Goal: Obtain resource: Obtain resource

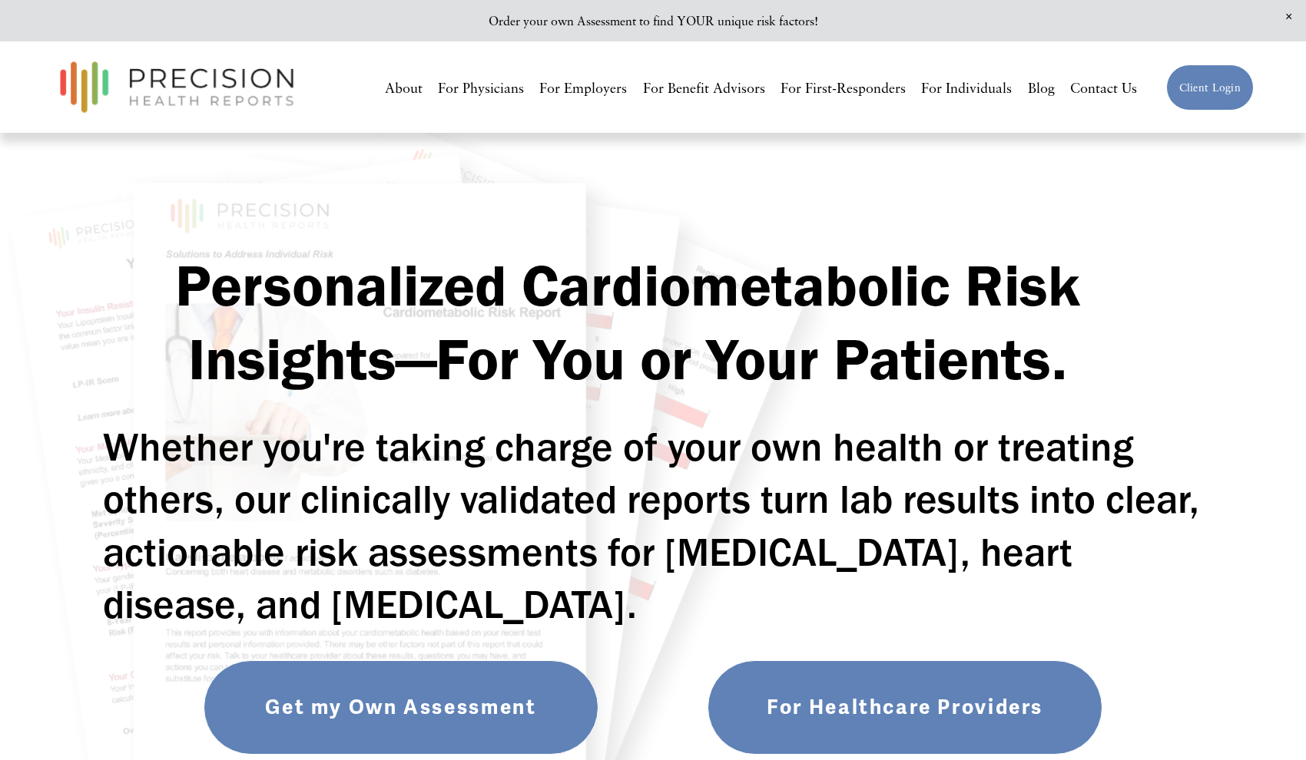
scroll to position [1, 0]
click at [397, 704] on link "Get my Own Assessment" at bounding box center [401, 707] width 395 height 94
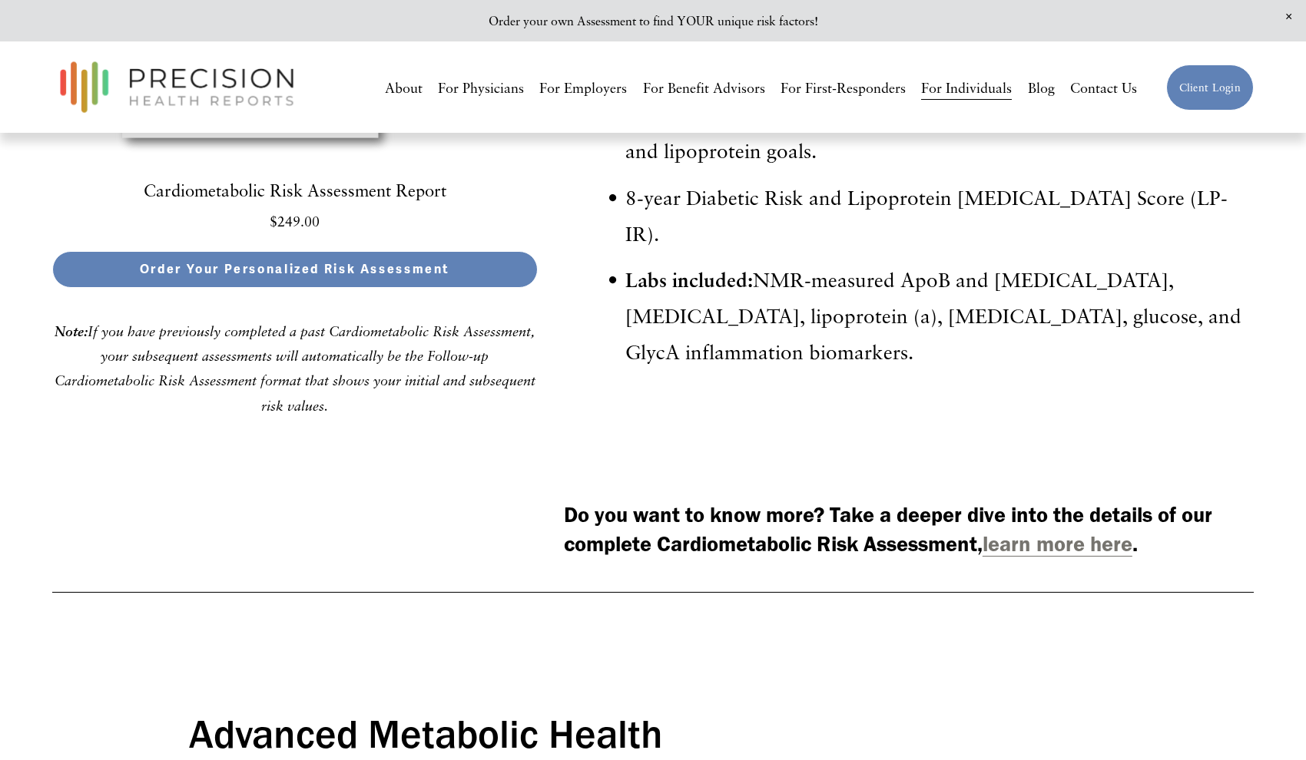
scroll to position [4151, 0]
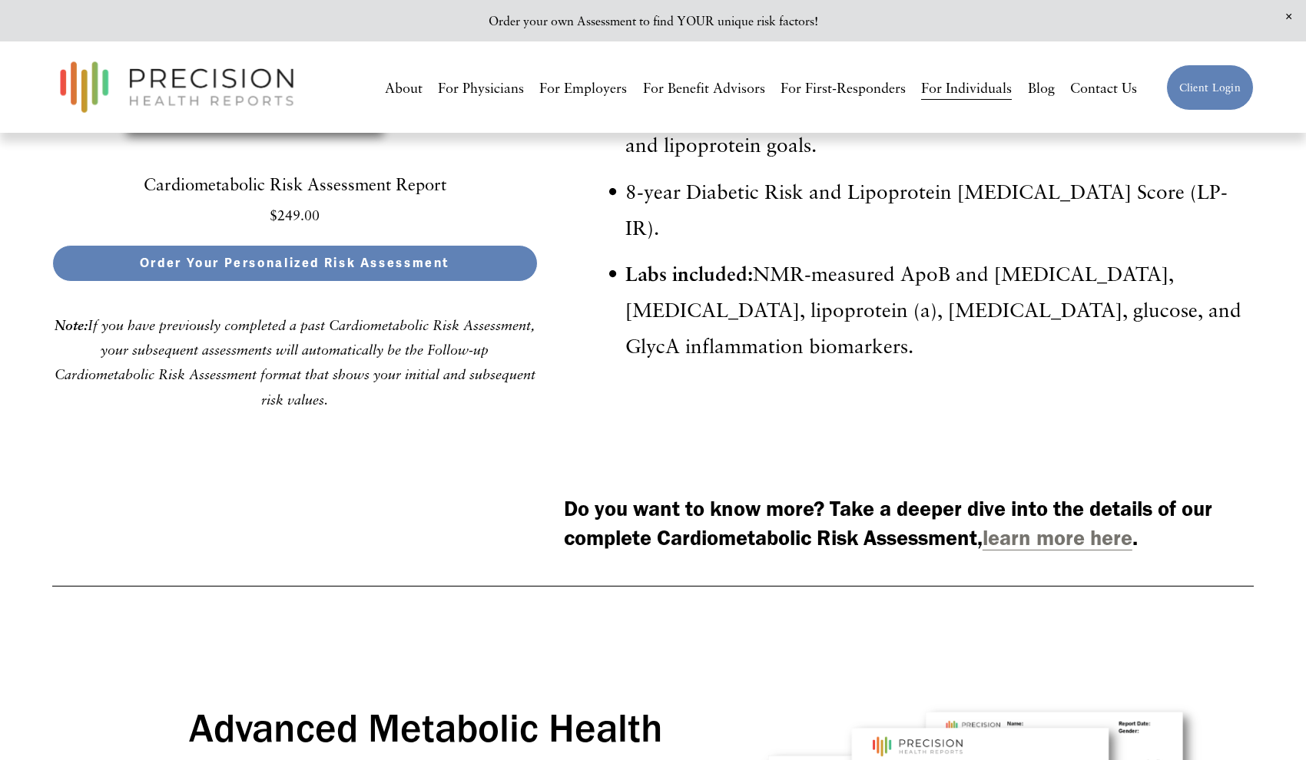
click at [1063, 525] on strong "learn more here" at bounding box center [1057, 538] width 150 height 26
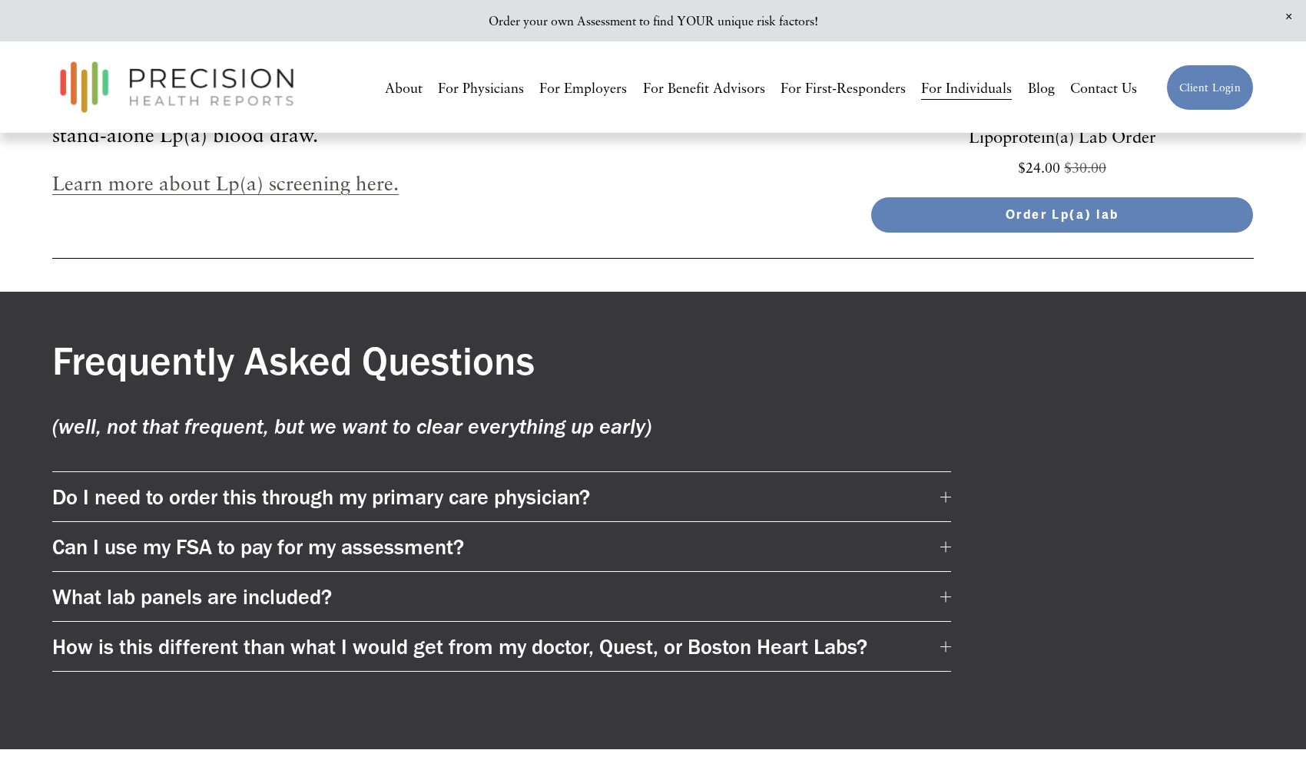
scroll to position [7804, 0]
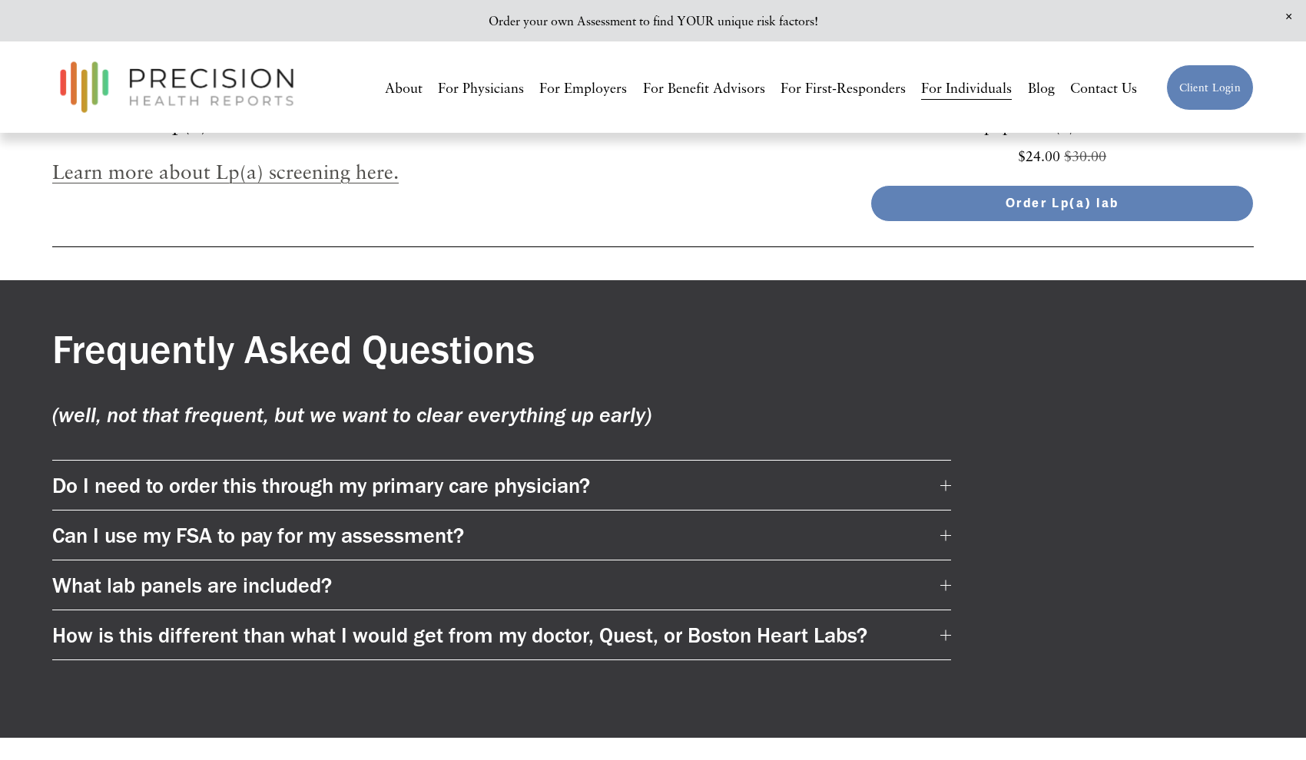
click at [950, 480] on div at bounding box center [945, 485] width 11 height 11
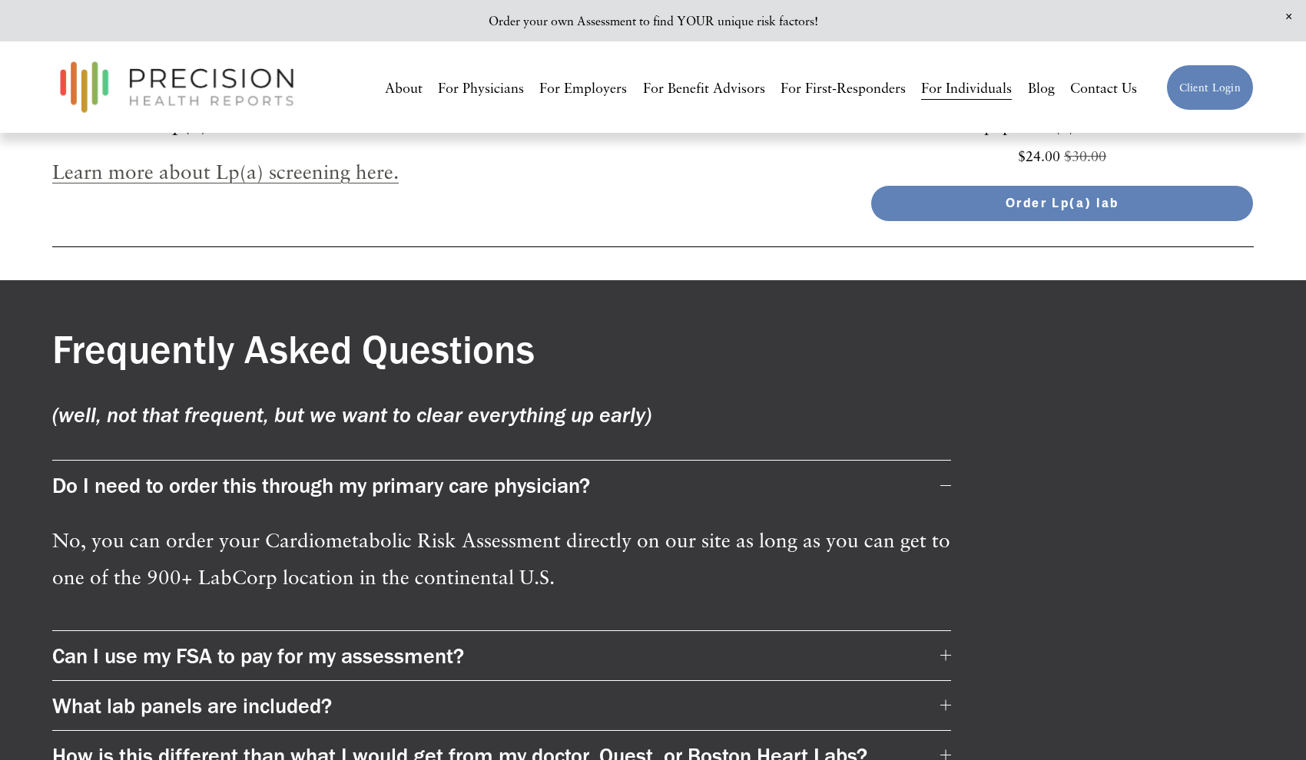
click at [950, 480] on div at bounding box center [945, 485] width 11 height 11
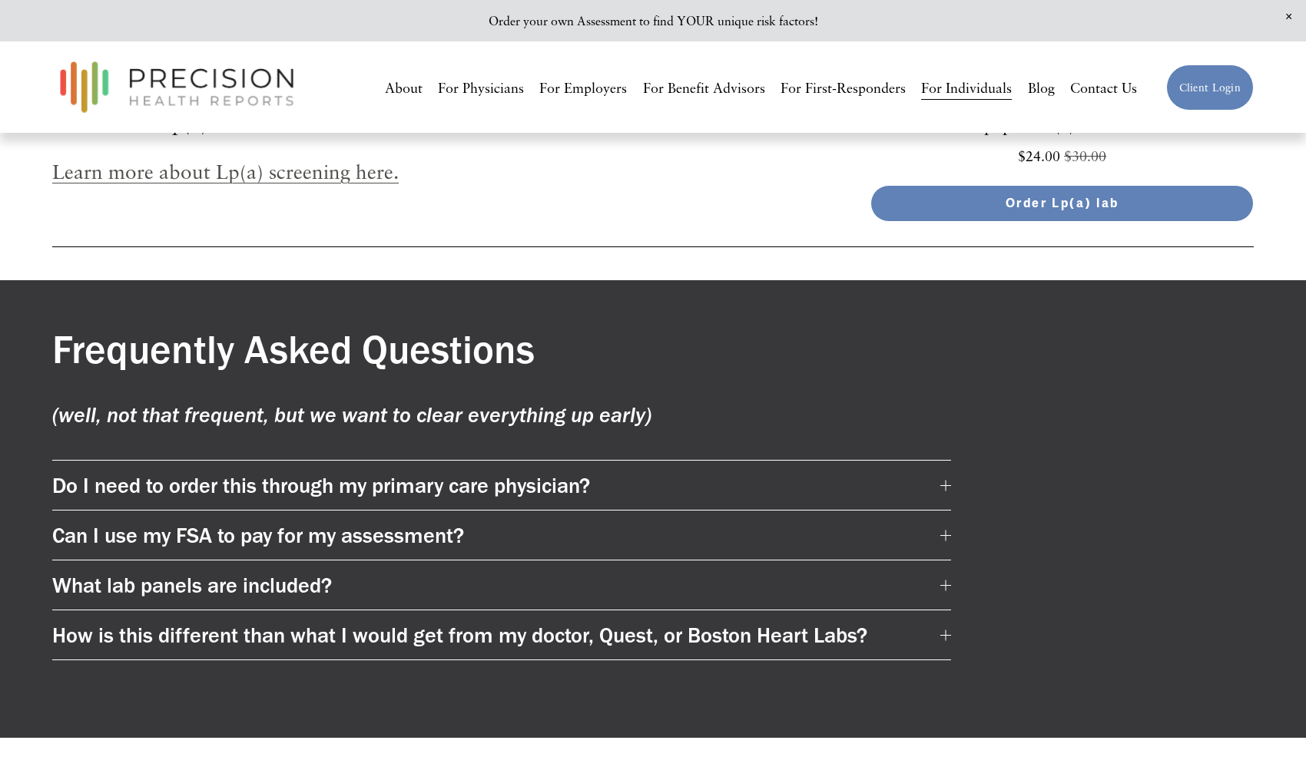
click at [948, 530] on div at bounding box center [945, 535] width 11 height 11
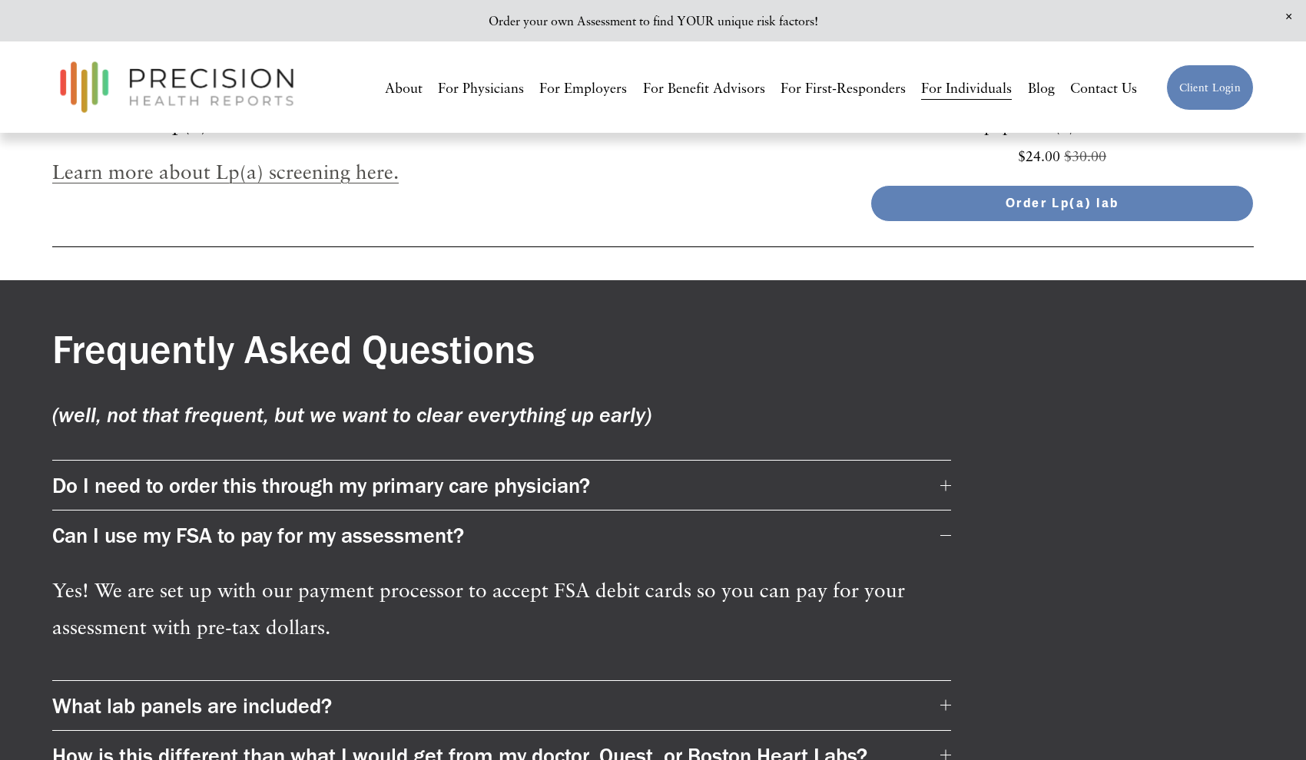
click at [948, 530] on div at bounding box center [945, 535] width 11 height 11
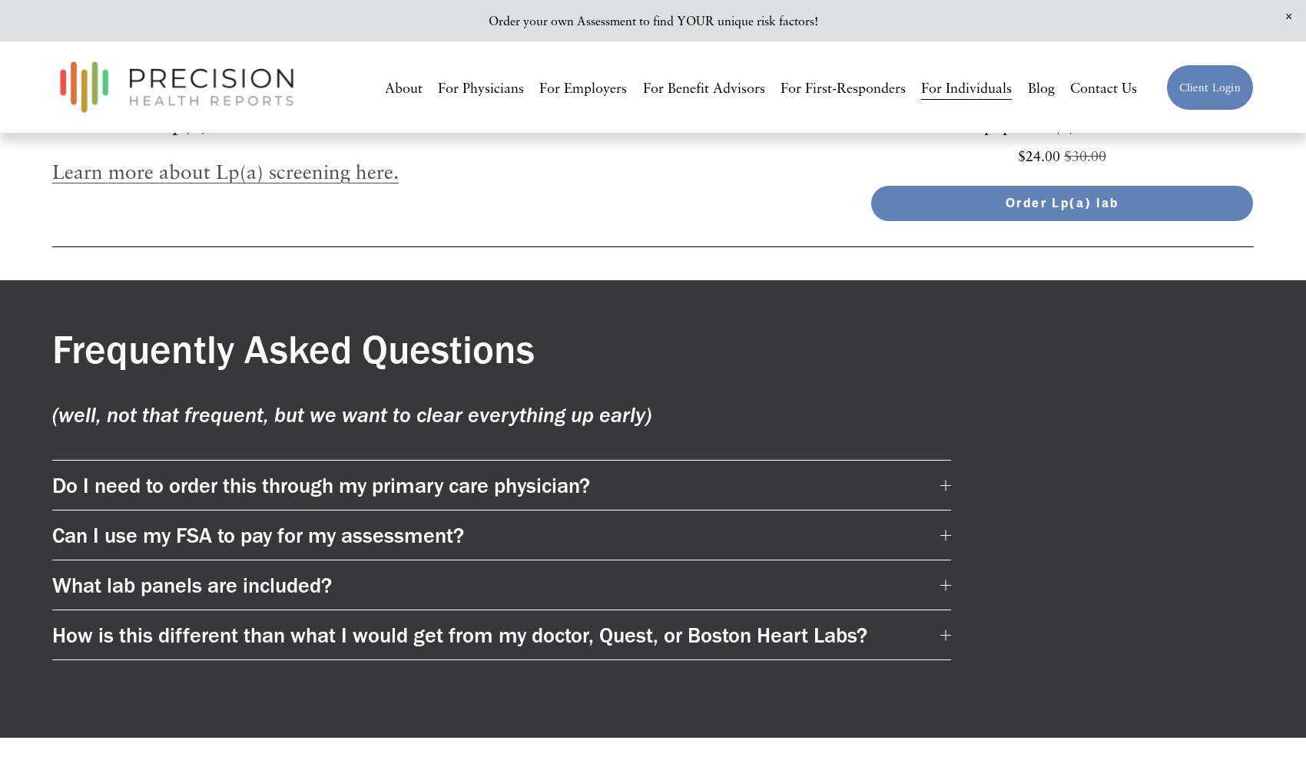
click at [948, 585] on div at bounding box center [945, 585] width 11 height 1
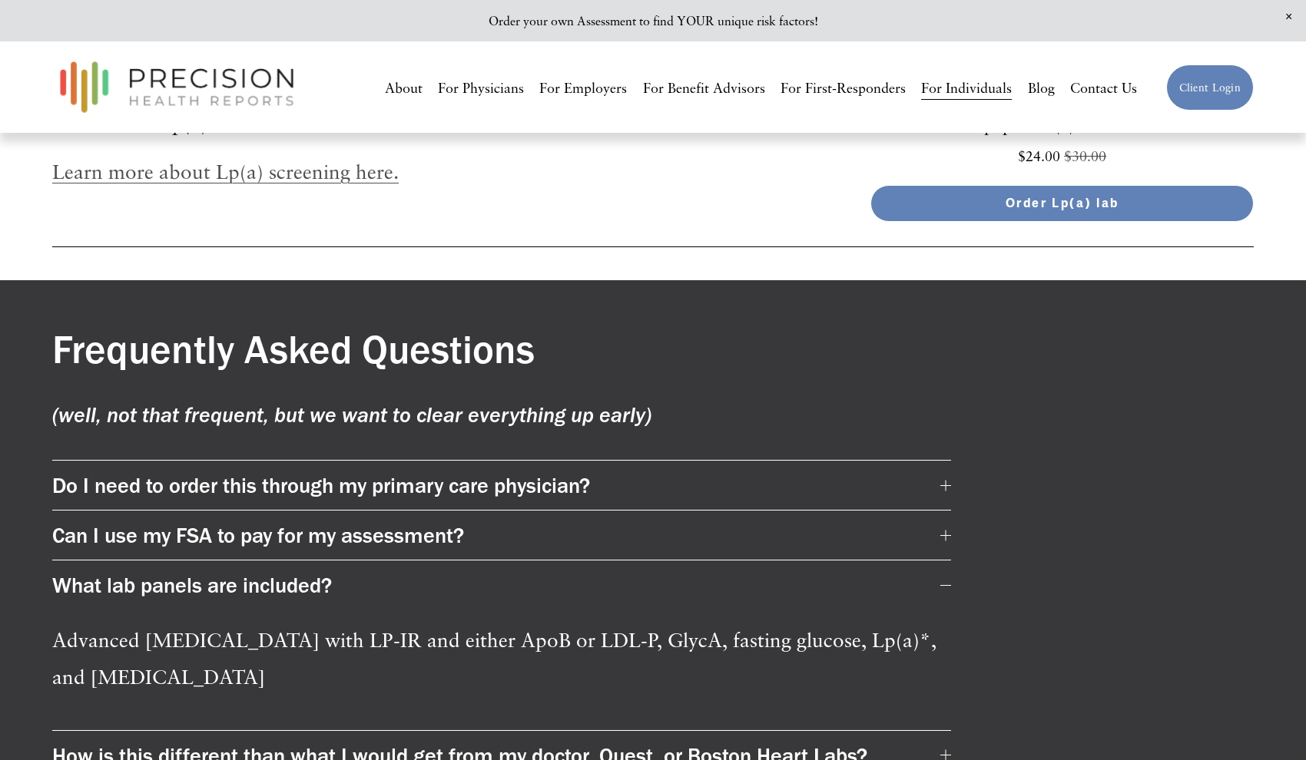
click at [946, 585] on div at bounding box center [945, 585] width 11 height 1
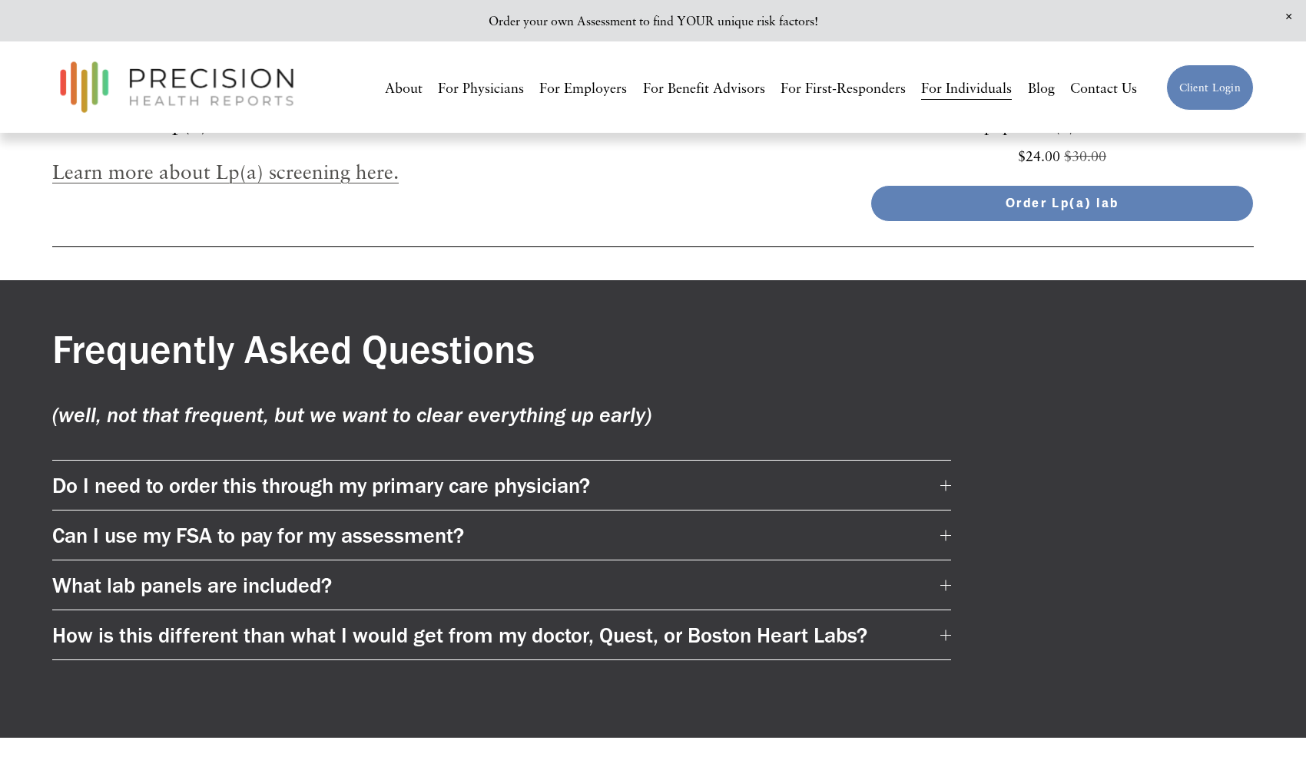
click at [946, 630] on div at bounding box center [946, 635] width 1 height 11
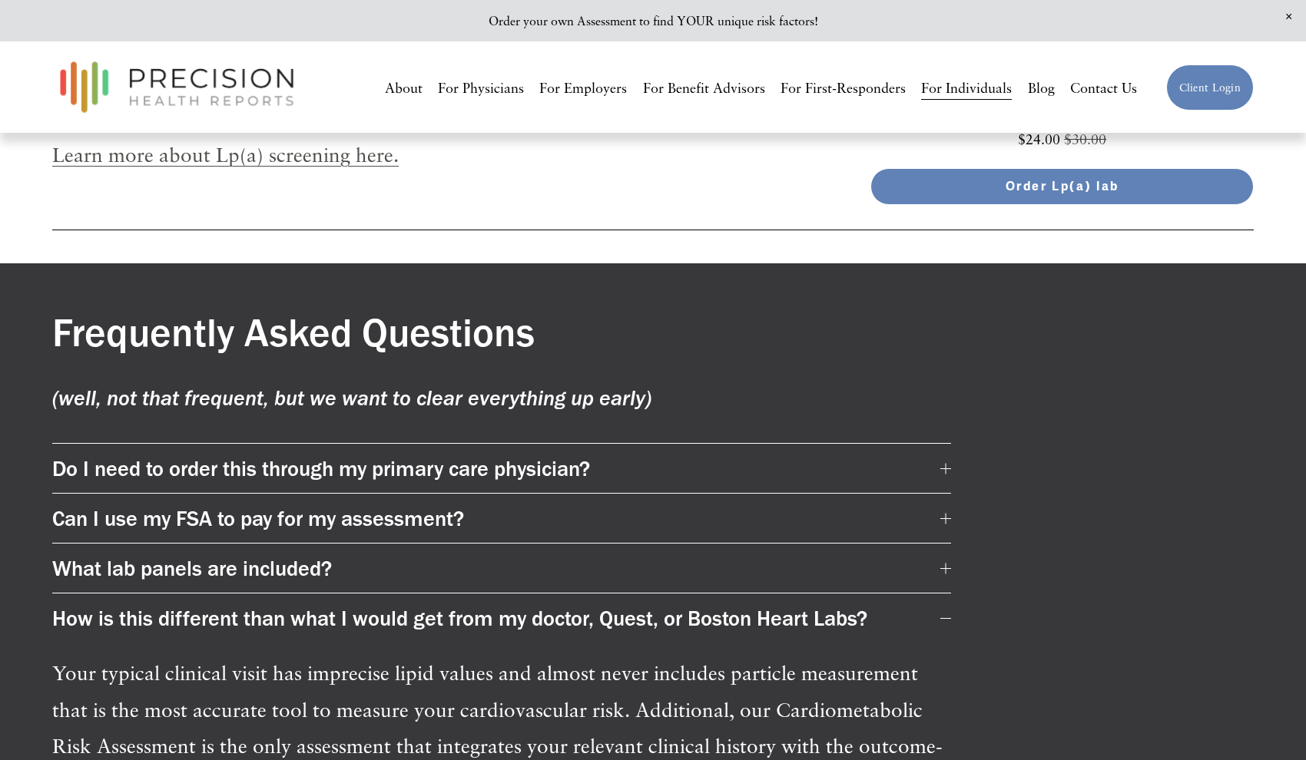
scroll to position [7818, 0]
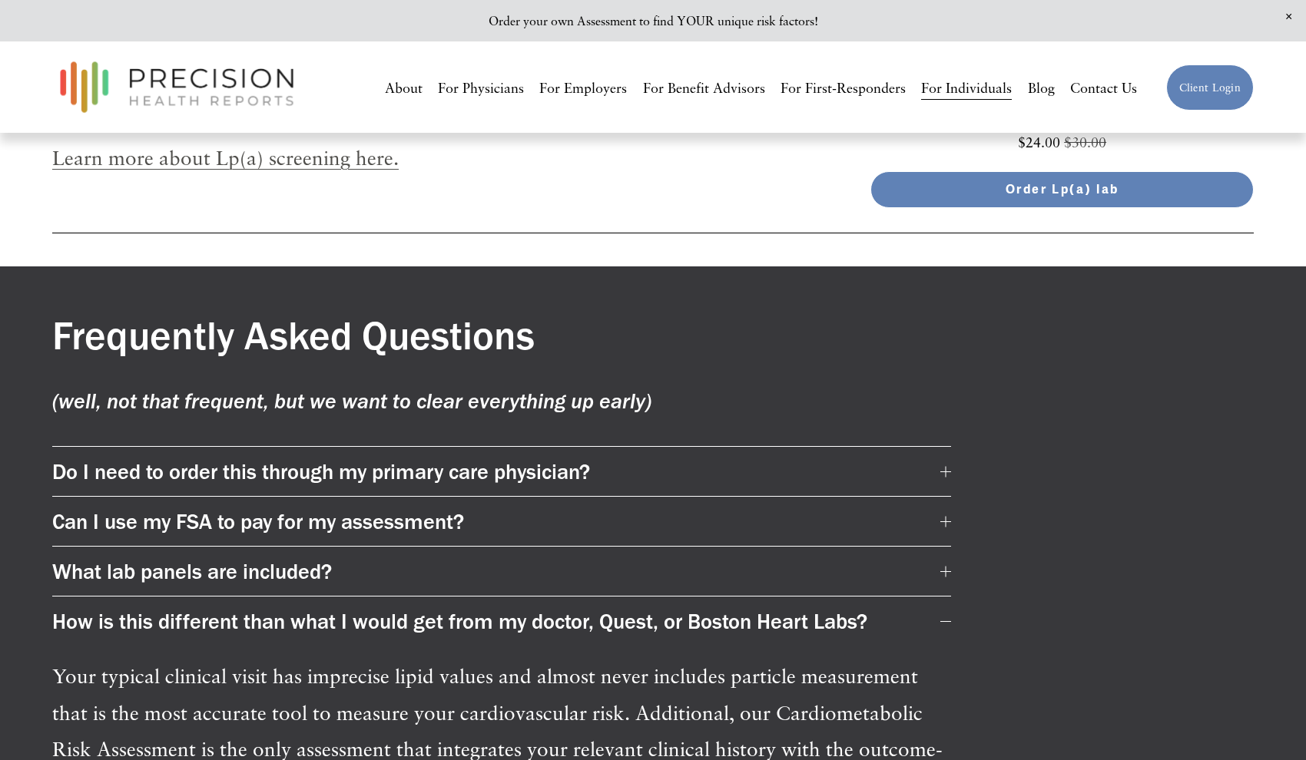
click at [946, 621] on div at bounding box center [945, 621] width 11 height 1
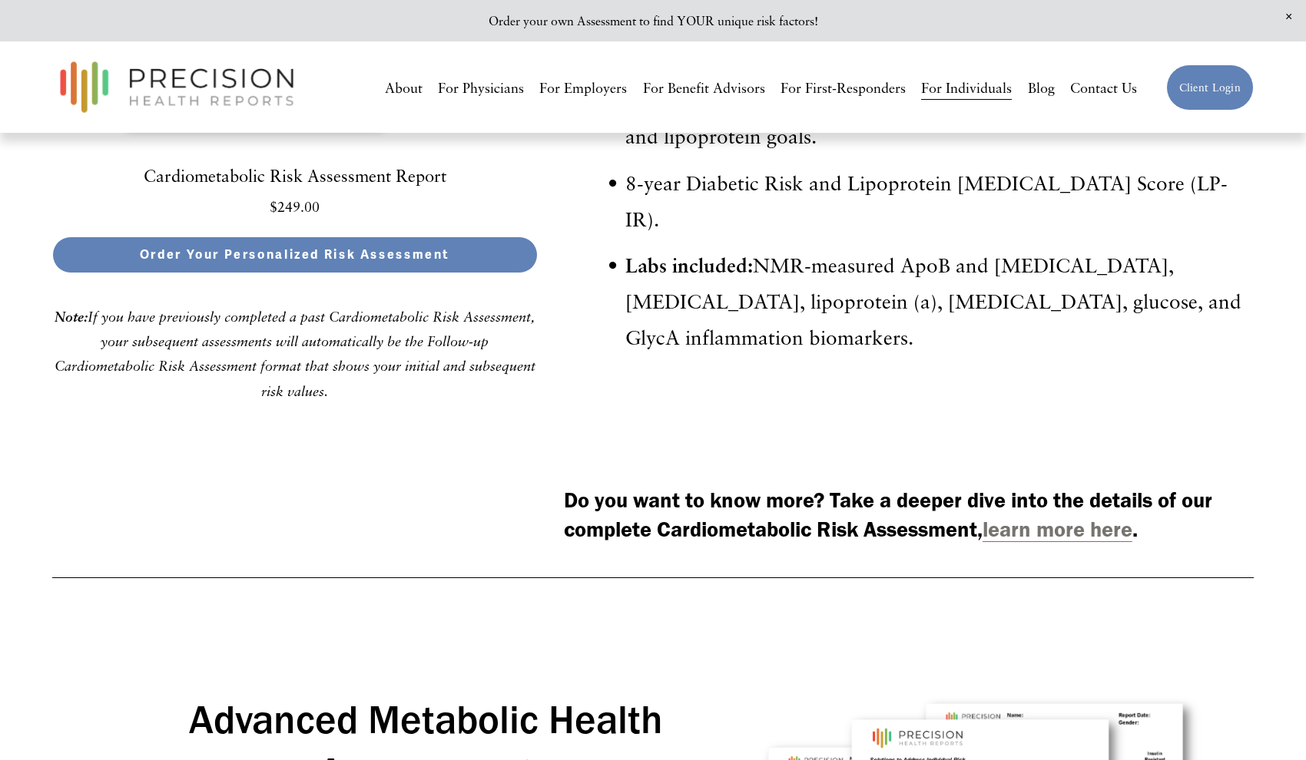
scroll to position [4142, 0]
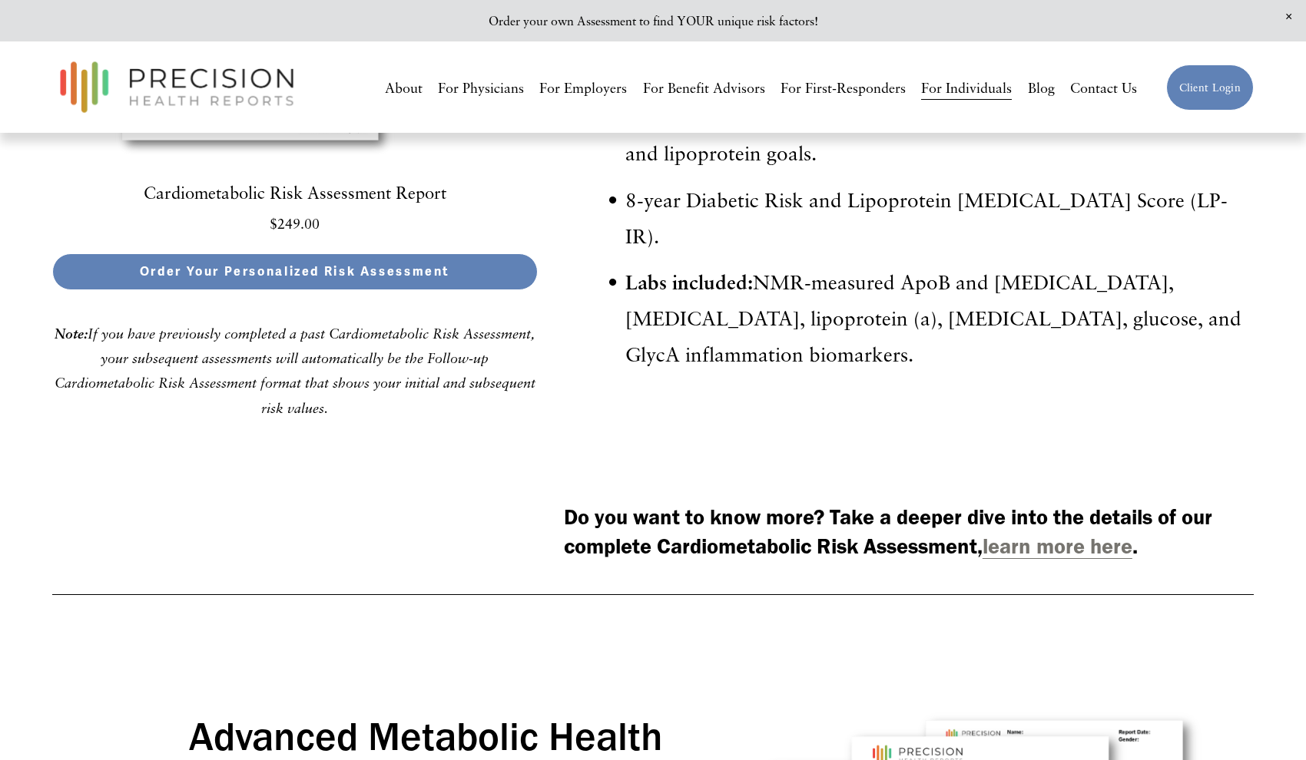
click at [1048, 533] on strong "learn more here" at bounding box center [1057, 546] width 150 height 26
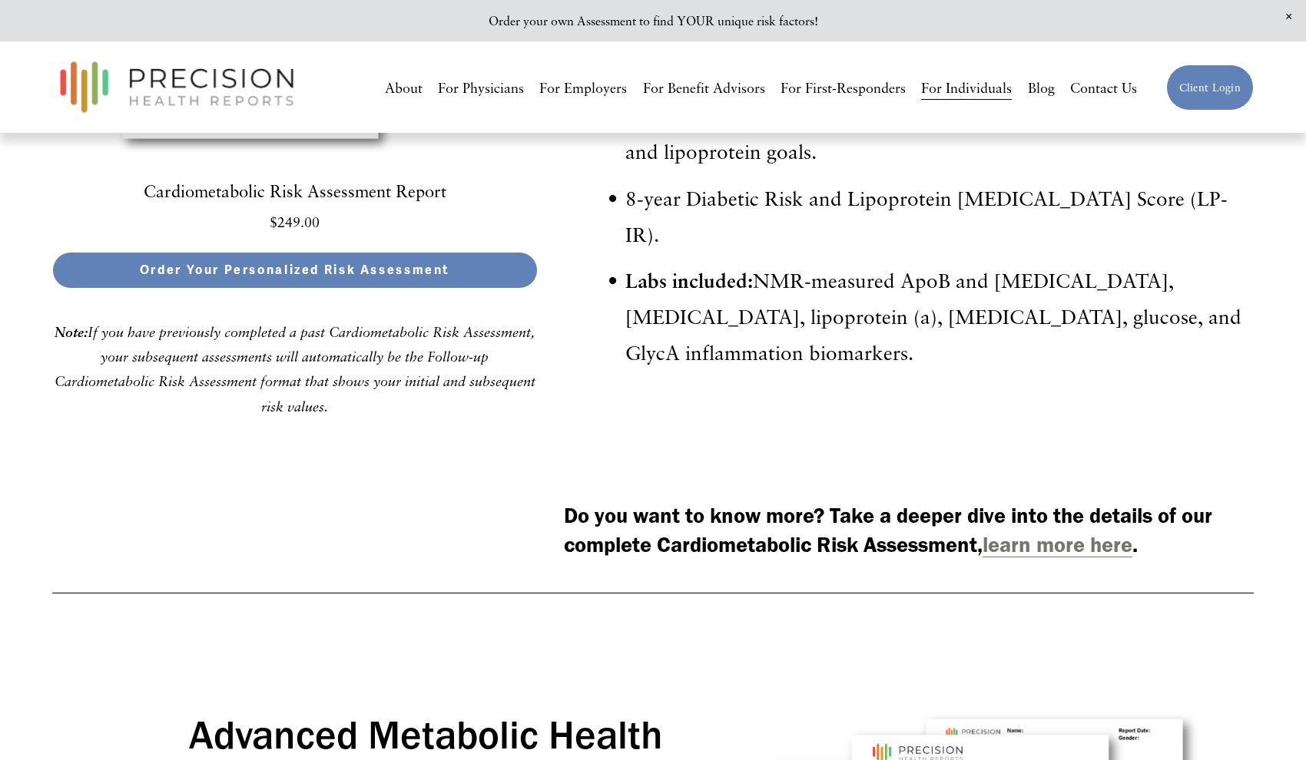
scroll to position [4145, 0]
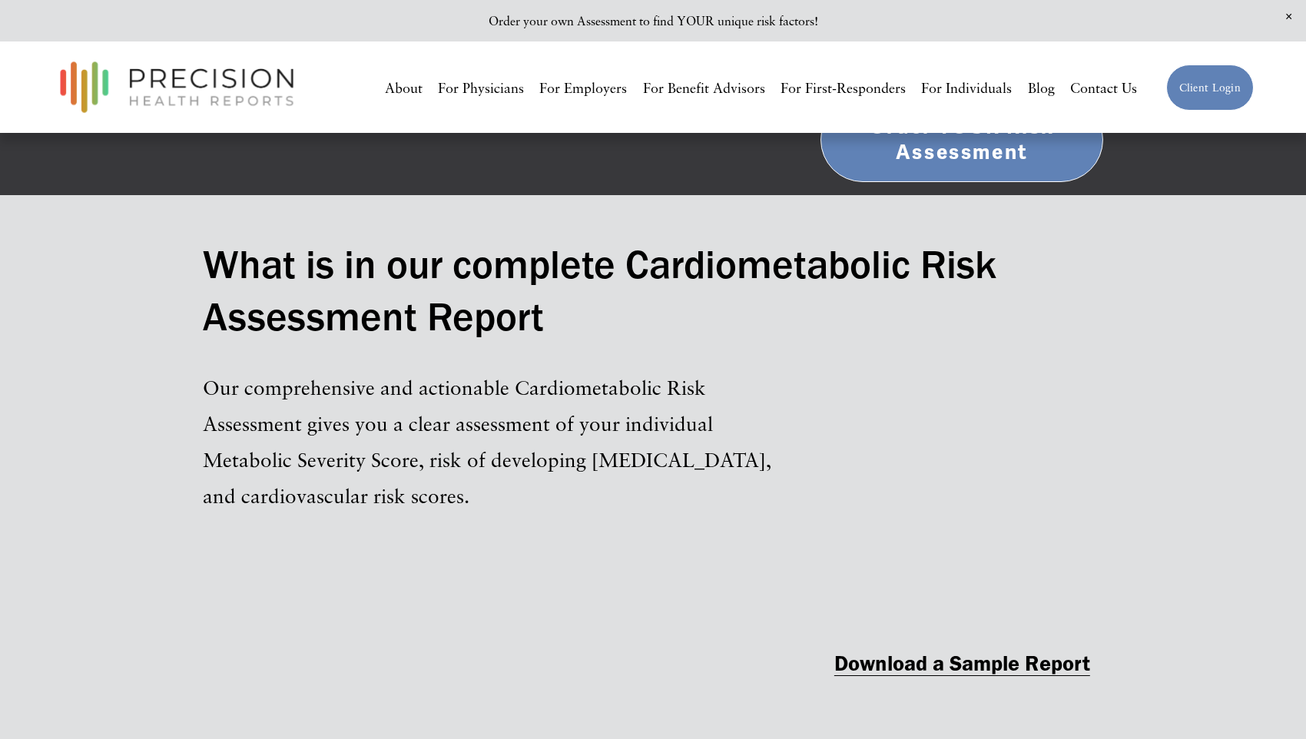
scroll to position [1530, 0]
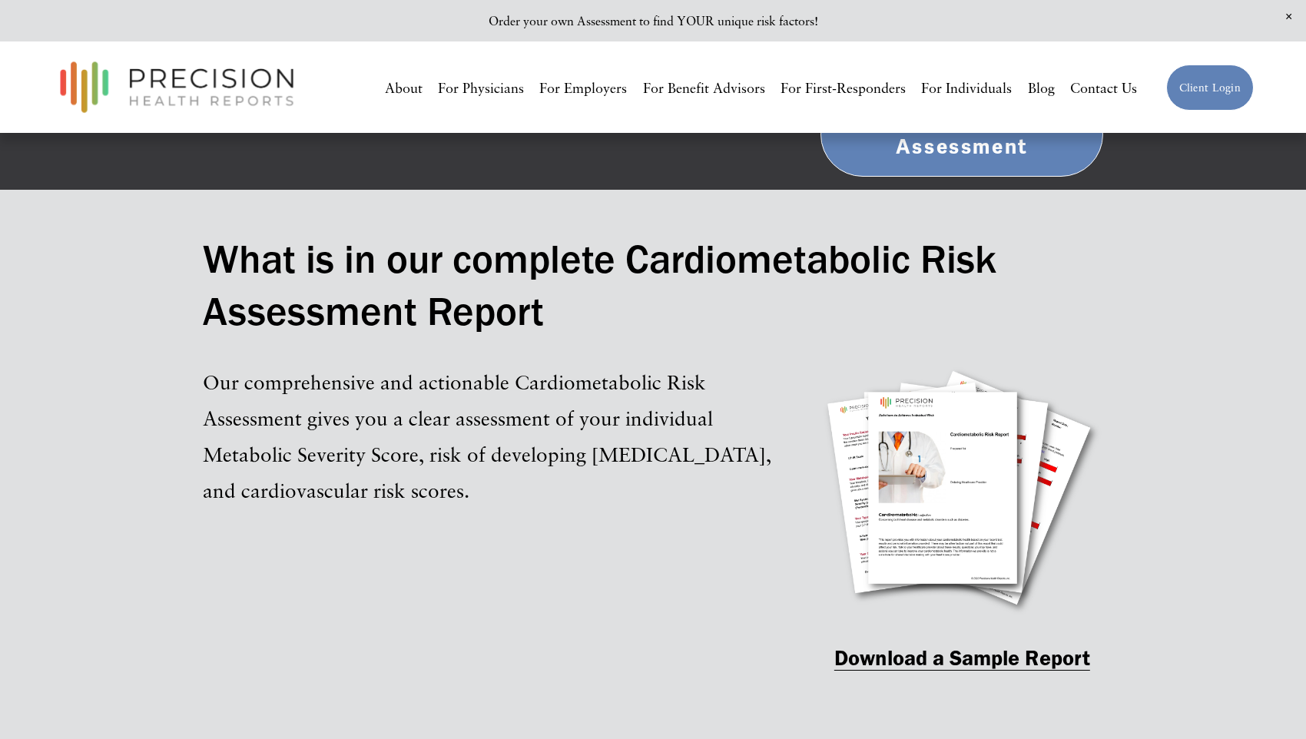
click at [893, 657] on strong "Download a Sample Report" at bounding box center [962, 657] width 256 height 26
